Goal: Understand process/instructions: Learn how to perform a task or action

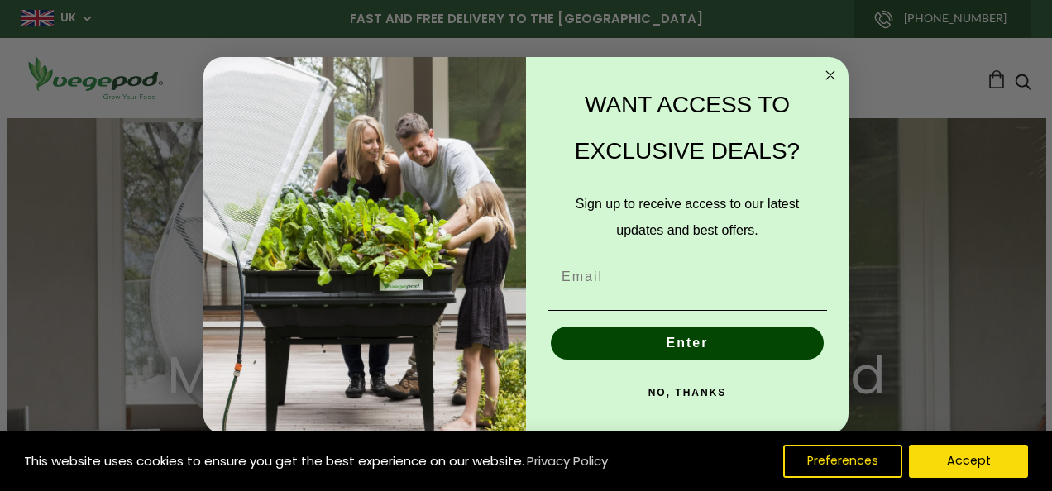
click at [825, 68] on circle "Close dialog" at bounding box center [830, 74] width 19 height 19
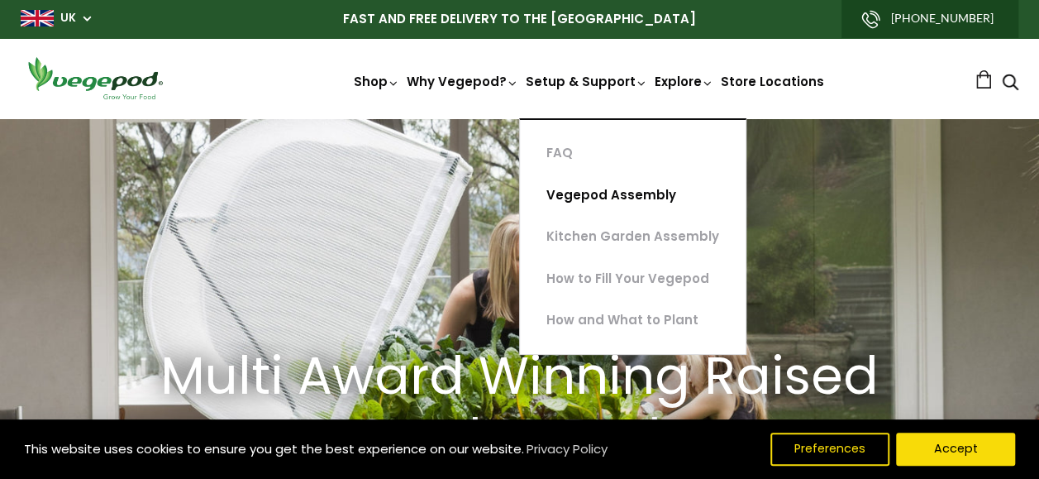
click at [599, 202] on link "Vegepod Assembly" at bounding box center [633, 195] width 226 height 42
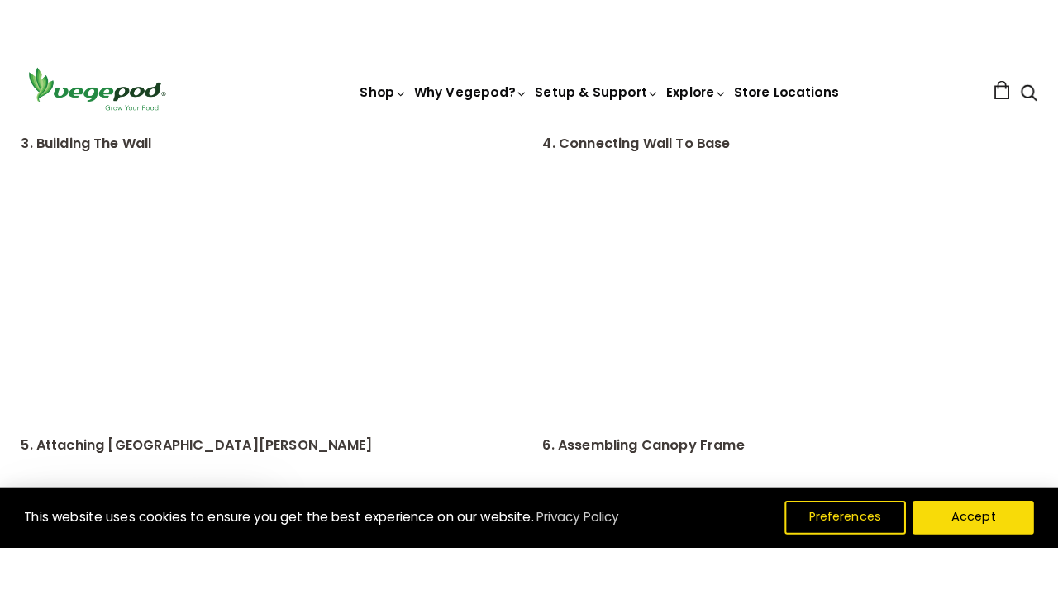
scroll to position [818, 0]
